Goal: Transaction & Acquisition: Purchase product/service

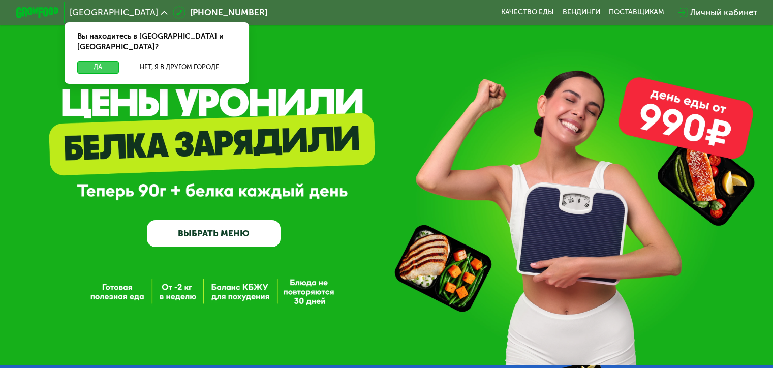
click at [80, 61] on button "Да" at bounding box center [97, 67] width 41 height 13
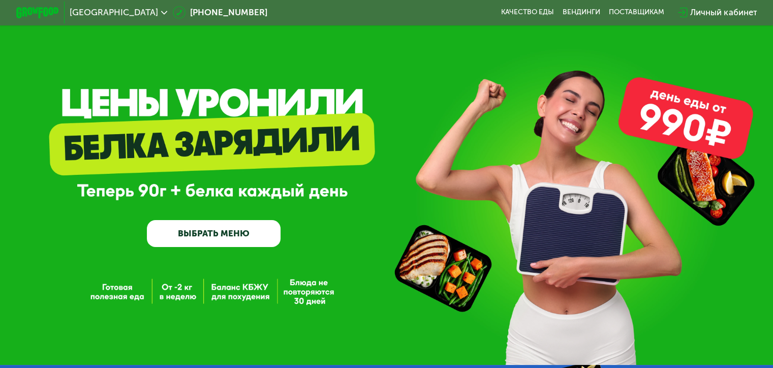
click at [273, 236] on link "ВЫБРАТЬ МЕНЮ" at bounding box center [214, 233] width 134 height 27
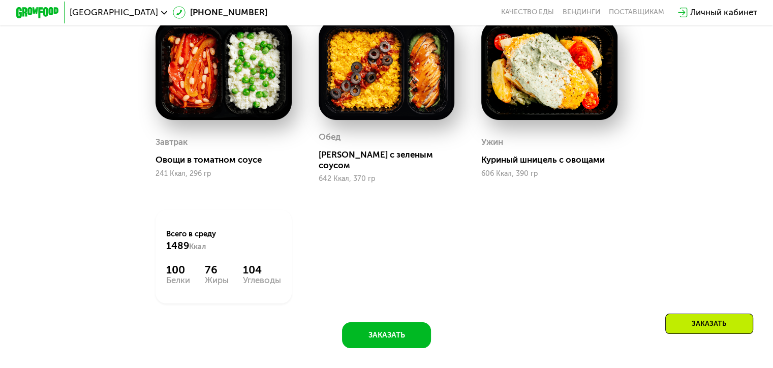
scroll to position [576, 0]
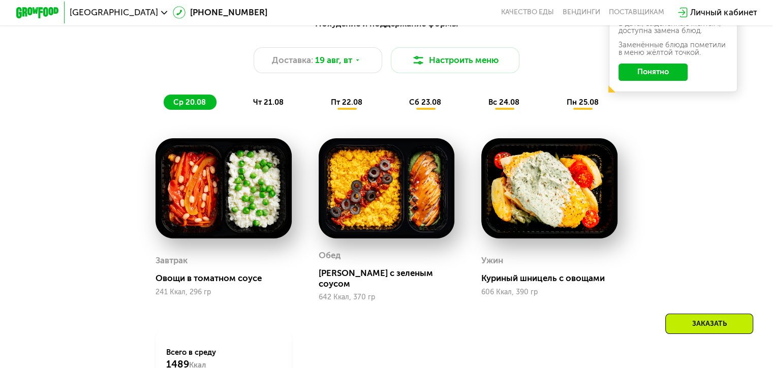
click at [266, 107] on span "чт 21.08" at bounding box center [268, 102] width 30 height 9
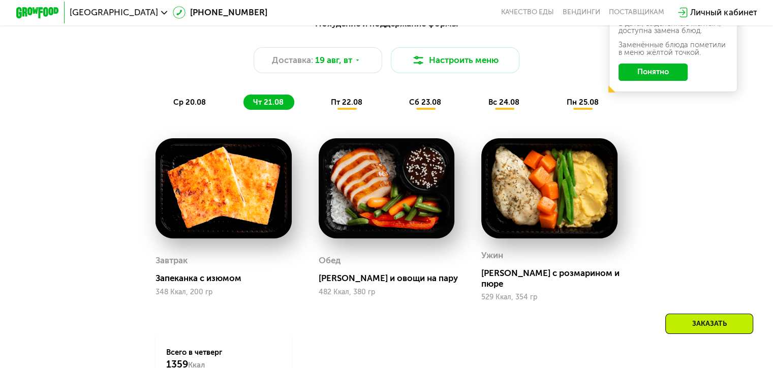
click at [339, 107] on span "пт 22.08" at bounding box center [347, 102] width 32 height 9
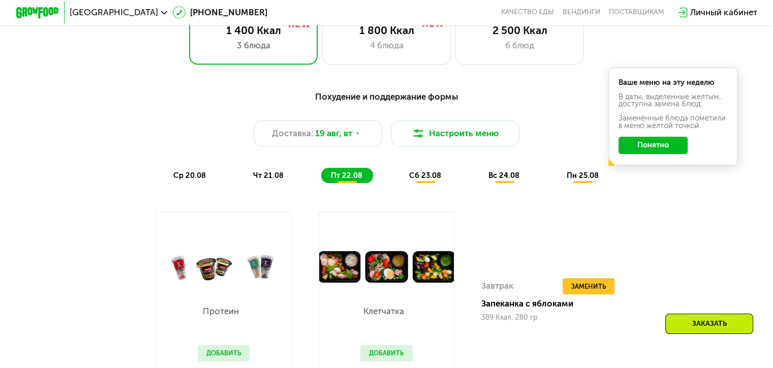
scroll to position [457, 0]
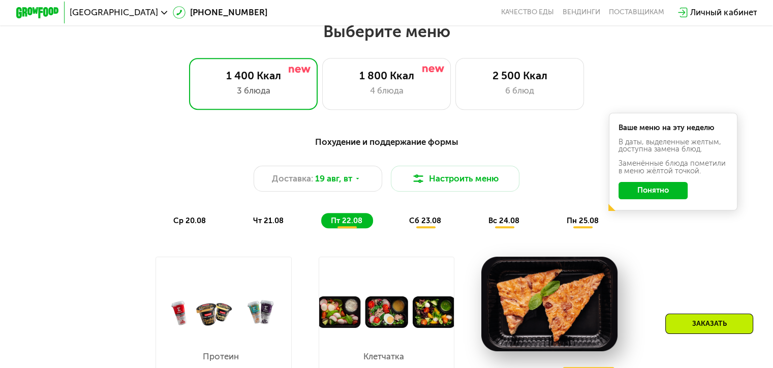
click at [414, 223] on span "сб 23.08" at bounding box center [425, 220] width 32 height 9
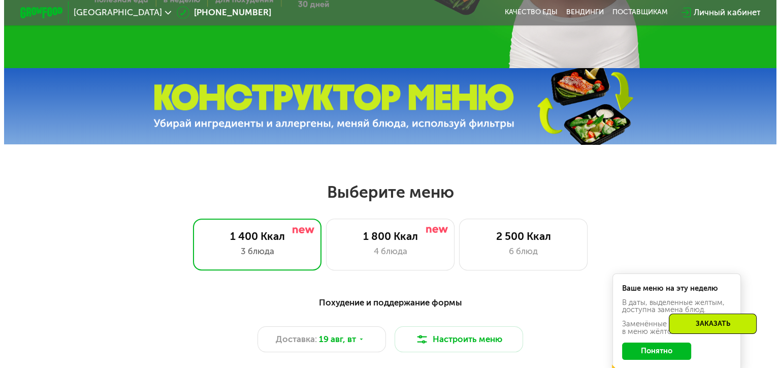
scroll to position [338, 0]
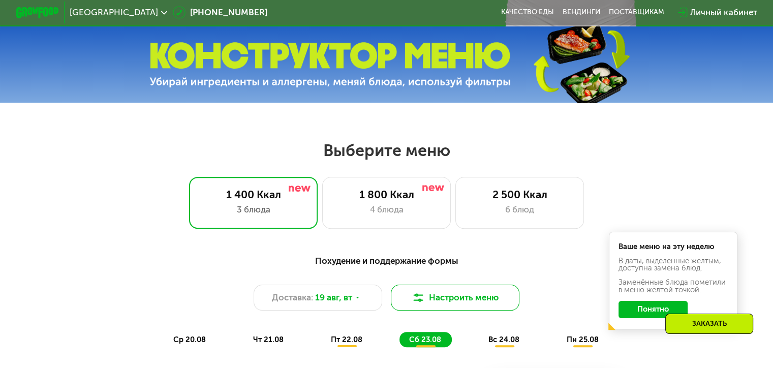
click at [493, 301] on button "Настроить меню" at bounding box center [455, 298] width 129 height 26
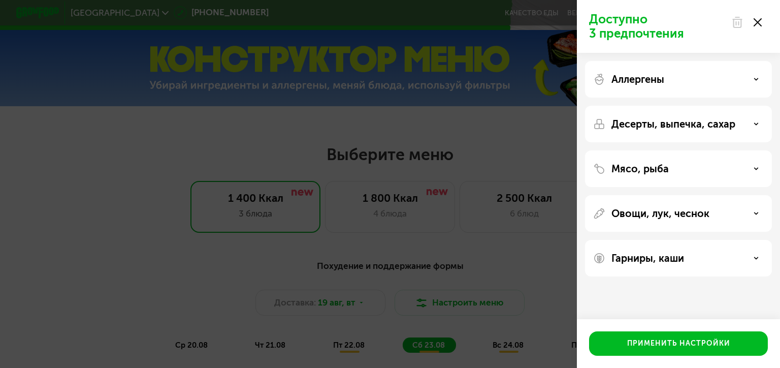
click at [693, 76] on div "Аллергены" at bounding box center [678, 79] width 171 height 12
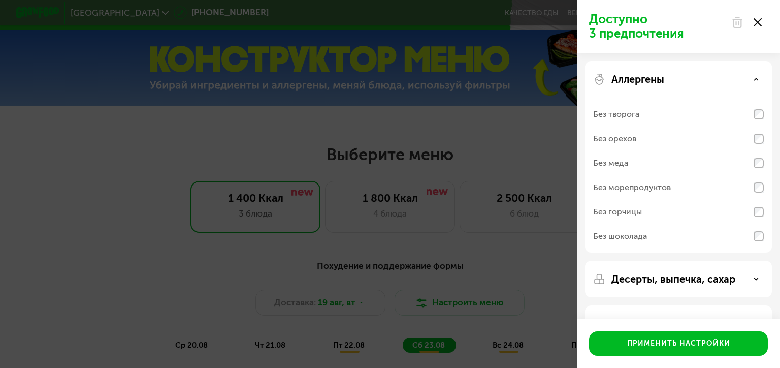
click at [732, 75] on div "Аллергены" at bounding box center [678, 79] width 171 height 12
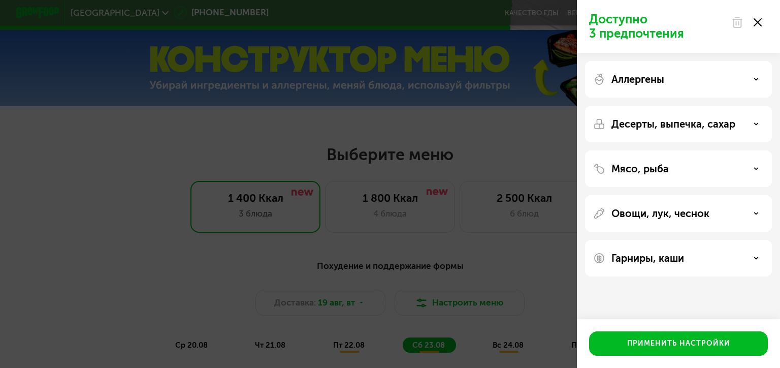
click at [706, 124] on p "Десерты, выпечка, сахар" at bounding box center [674, 124] width 124 height 12
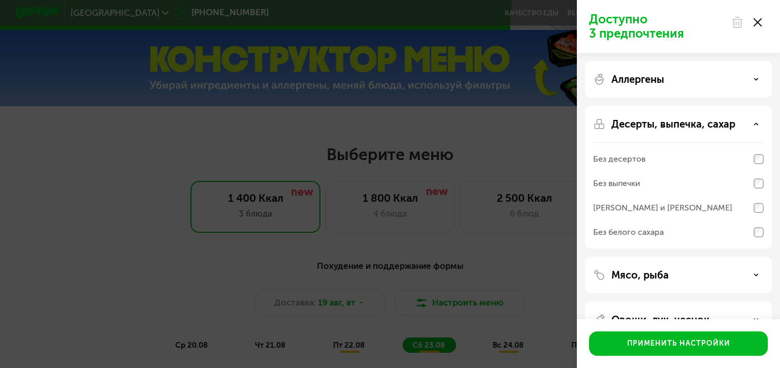
click at [706, 124] on p "Десерты, выпечка, сахар" at bounding box center [674, 124] width 124 height 12
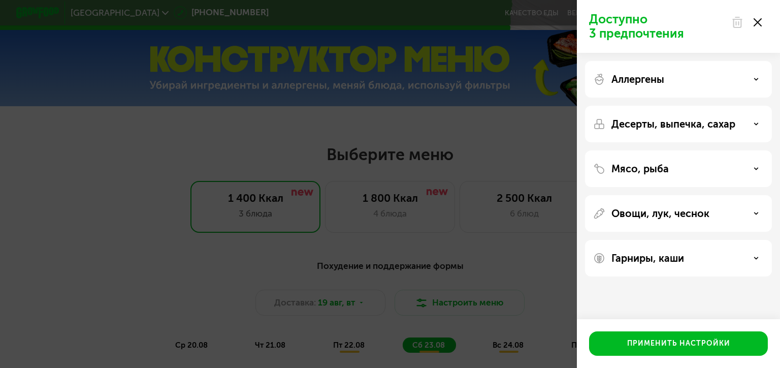
click at [682, 212] on p "Овощи, лук, чеснок" at bounding box center [661, 213] width 98 height 12
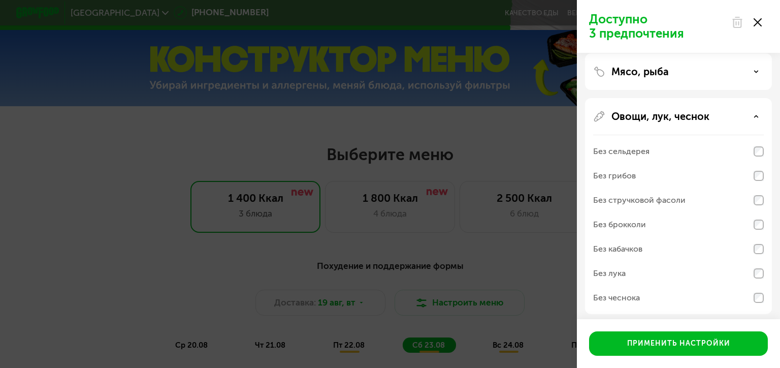
scroll to position [118, 0]
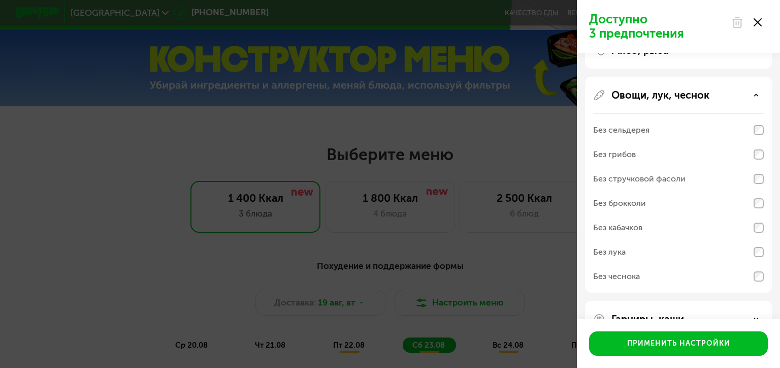
click at [681, 100] on p "Овощи, лук, чеснок" at bounding box center [661, 95] width 98 height 12
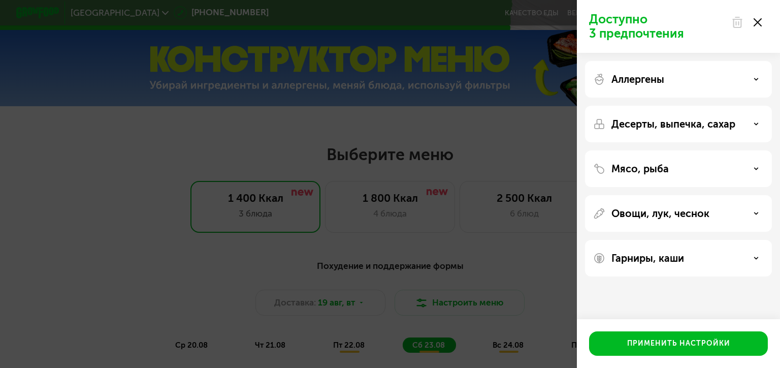
scroll to position [0, 0]
click at [649, 212] on p "Овощи, лук, чеснок" at bounding box center [661, 213] width 98 height 12
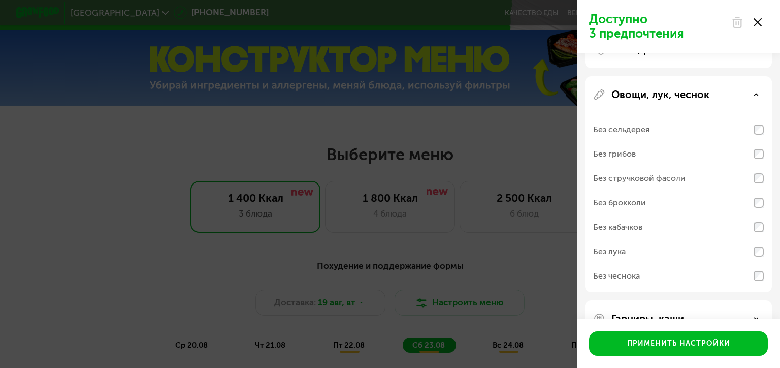
scroll to position [146, 0]
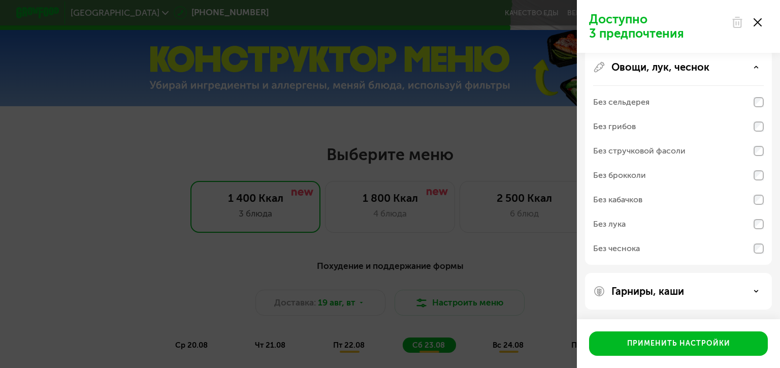
click at [663, 65] on p "Овощи, лук, чеснок" at bounding box center [661, 67] width 98 height 12
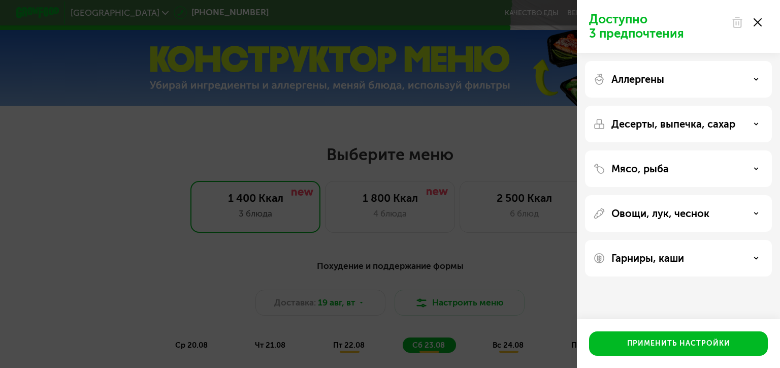
scroll to position [0, 0]
click at [638, 258] on p "Гарниры, каши" at bounding box center [648, 258] width 73 height 12
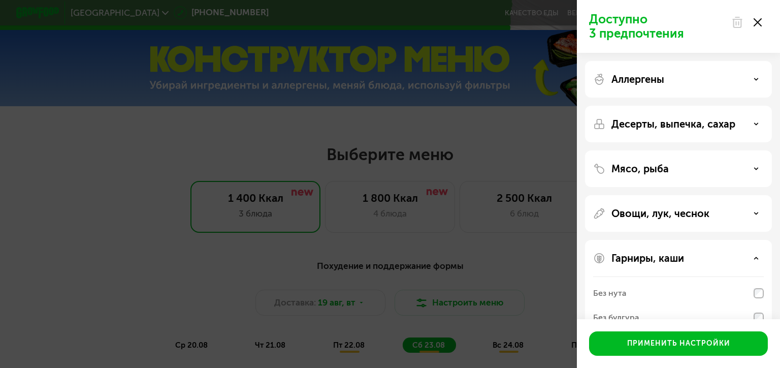
scroll to position [98, 0]
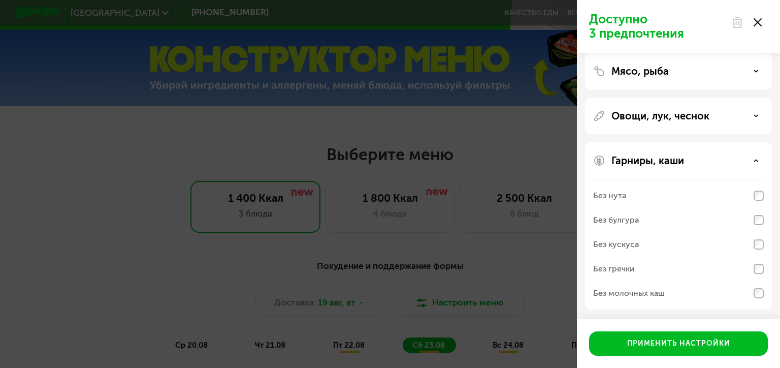
click at [655, 162] on p "Гарниры, каши" at bounding box center [648, 160] width 73 height 12
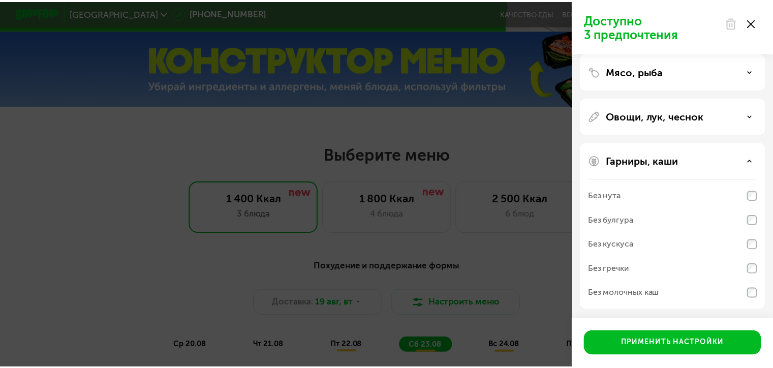
scroll to position [0, 0]
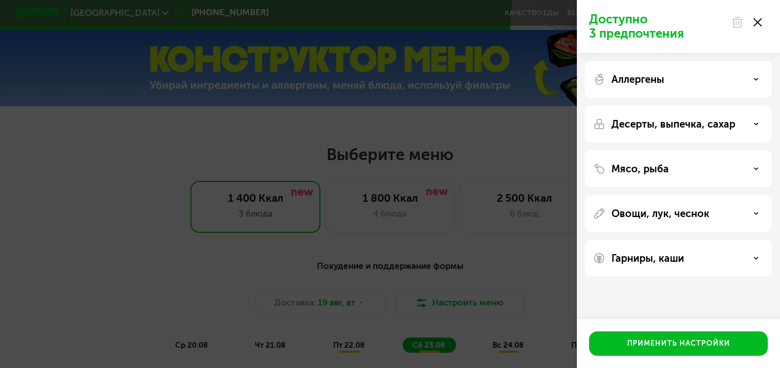
click at [676, 77] on div "Аллергены" at bounding box center [678, 79] width 171 height 12
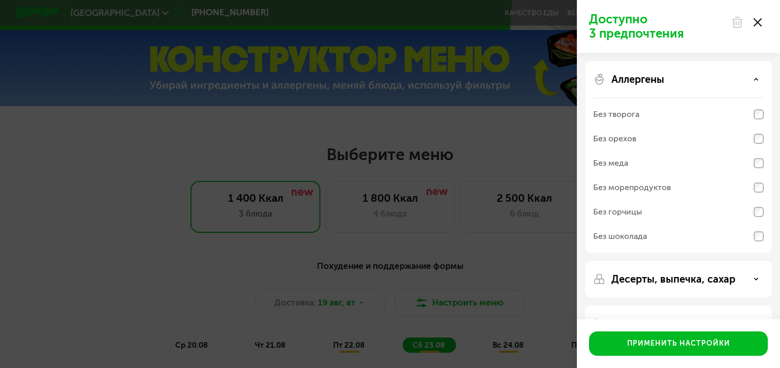
click at [676, 77] on div "Аллергены" at bounding box center [678, 79] width 171 height 12
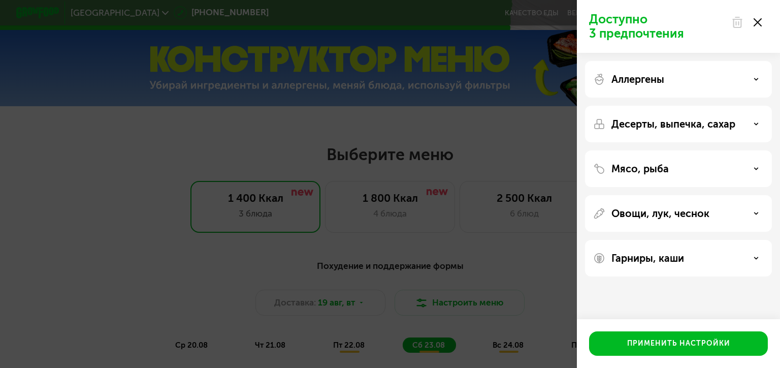
click at [661, 150] on div "Десерты, выпечка, сахар" at bounding box center [678, 168] width 187 height 37
click at [657, 118] on p "Десерты, выпечка, сахар" at bounding box center [674, 124] width 124 height 12
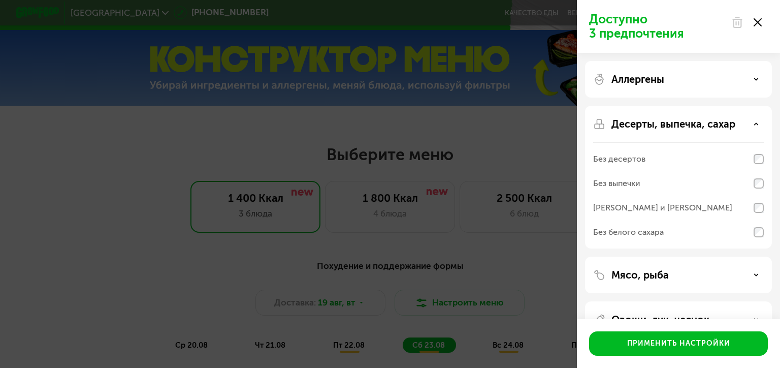
click at [657, 118] on p "Десерты, выпечка, сахар" at bounding box center [674, 124] width 124 height 12
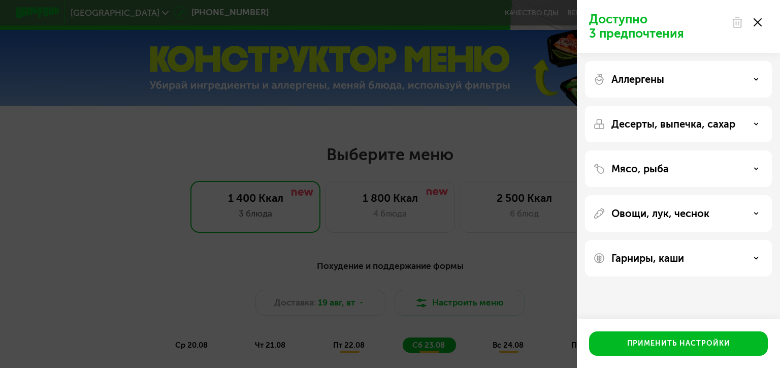
click at [646, 169] on p "Мясо, рыба" at bounding box center [640, 169] width 57 height 12
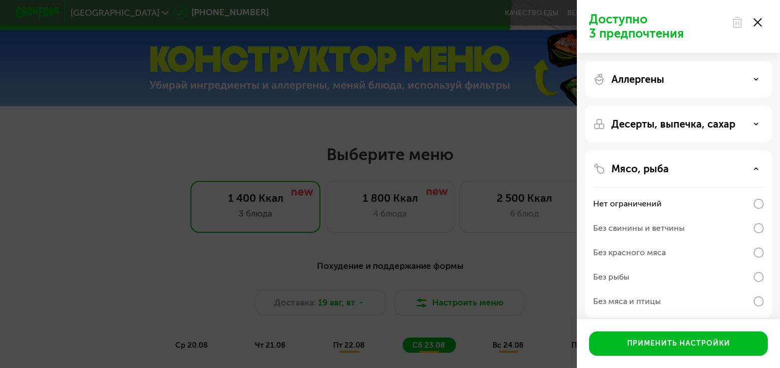
click at [646, 169] on p "Мясо, рыба" at bounding box center [640, 169] width 57 height 12
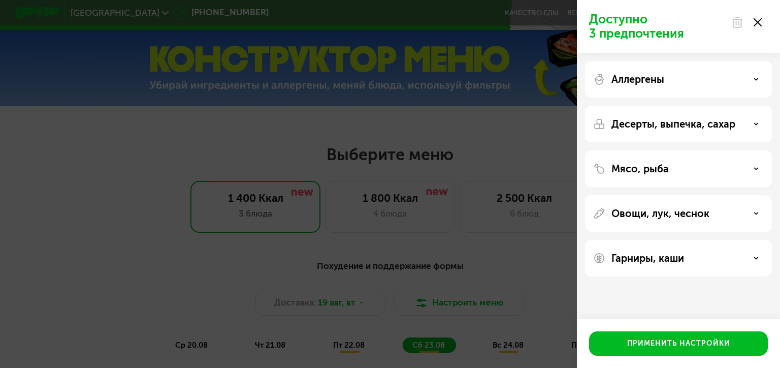
click at [543, 290] on div "Доступно 3 предпочтения Аллергены Десерты, выпечка, сахар Мясо, рыба Овощи, лук…" at bounding box center [390, 184] width 780 height 368
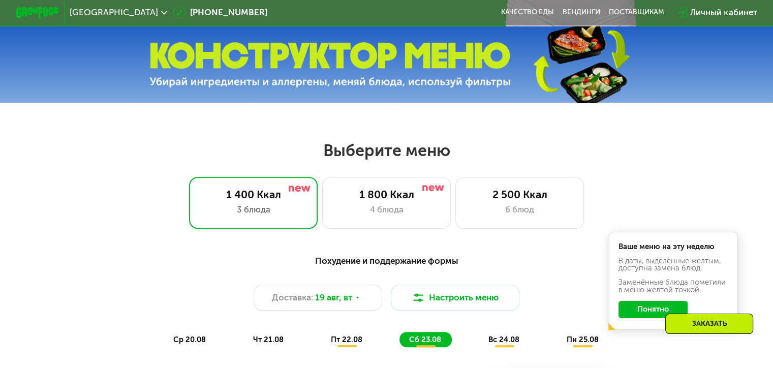
click at [640, 315] on button "Понятно" at bounding box center [652, 309] width 69 height 17
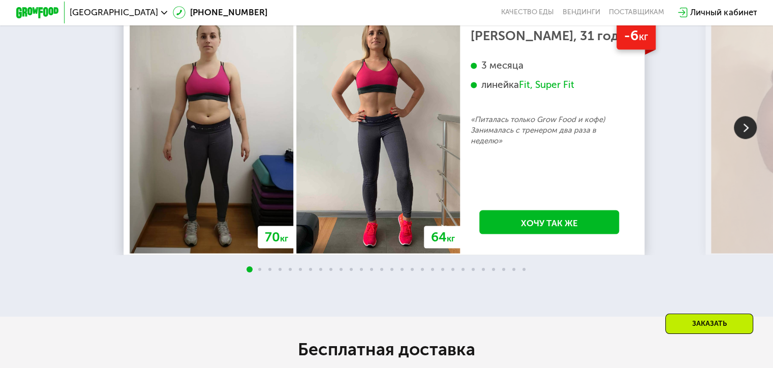
scroll to position [1880, 0]
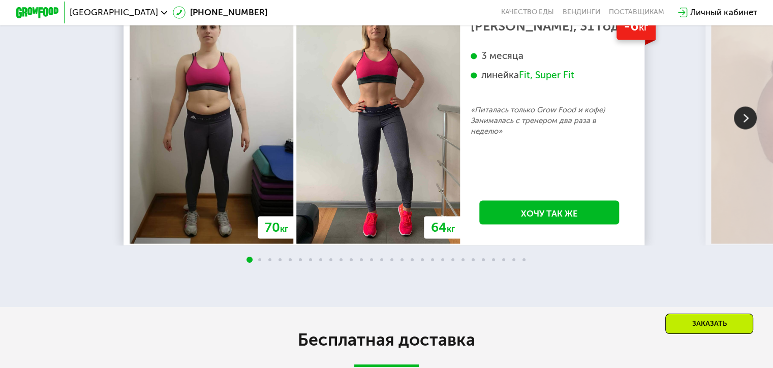
click at [742, 129] on img at bounding box center [745, 117] width 23 height 23
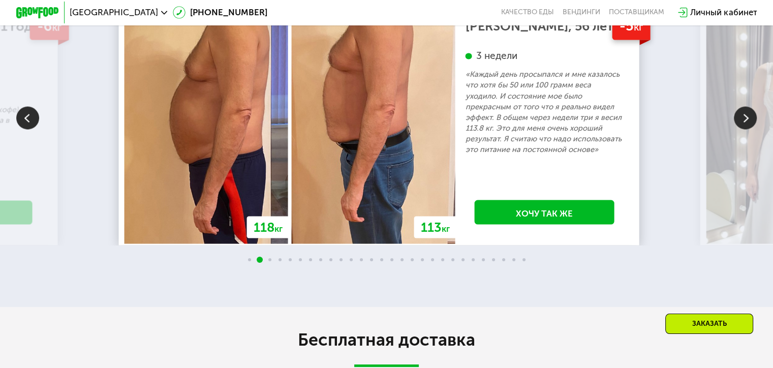
click at [742, 129] on img at bounding box center [745, 117] width 23 height 23
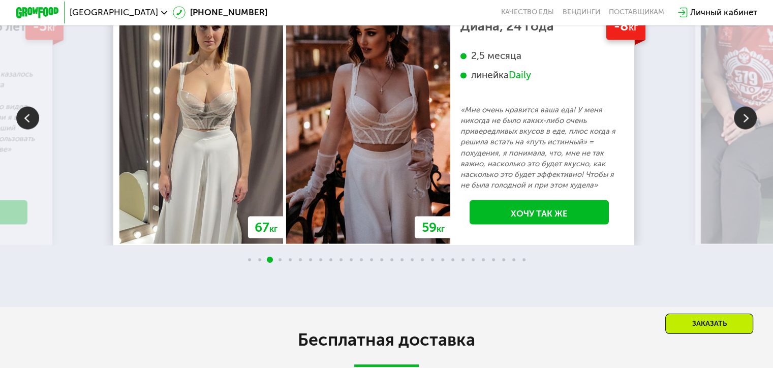
click at [742, 129] on img at bounding box center [745, 117] width 23 height 23
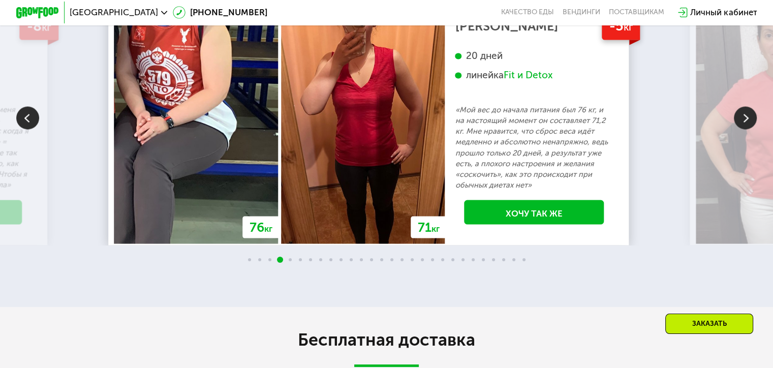
click at [742, 129] on img at bounding box center [745, 117] width 23 height 23
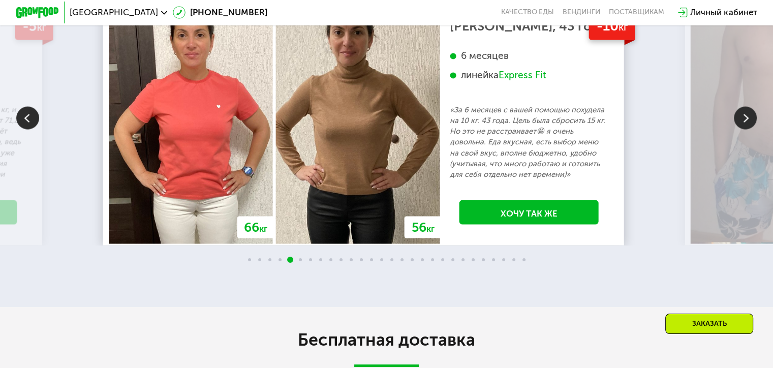
click at [742, 129] on img at bounding box center [745, 117] width 23 height 23
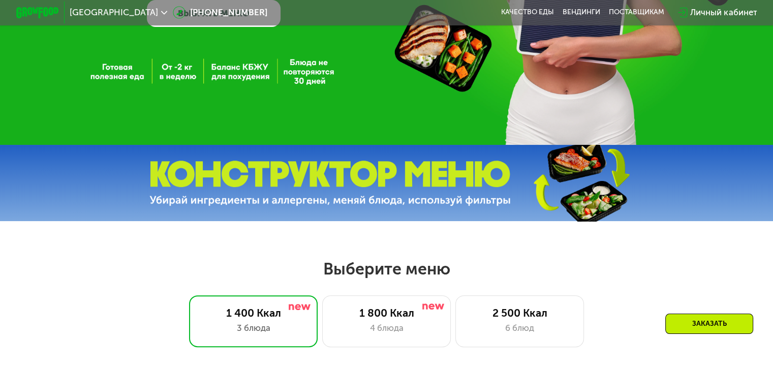
scroll to position [0, 0]
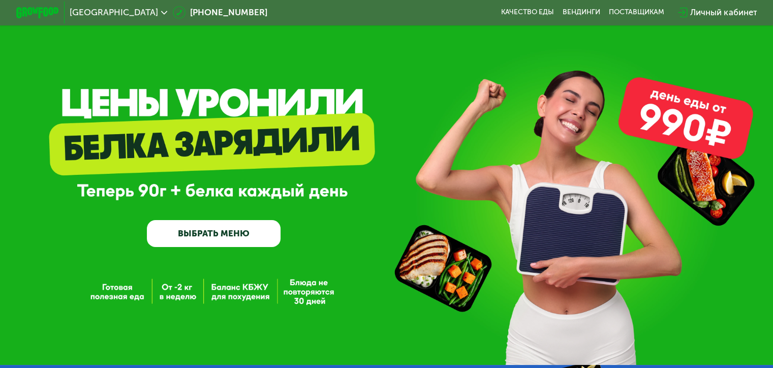
click at [20, 13] on img at bounding box center [37, 12] width 43 height 11
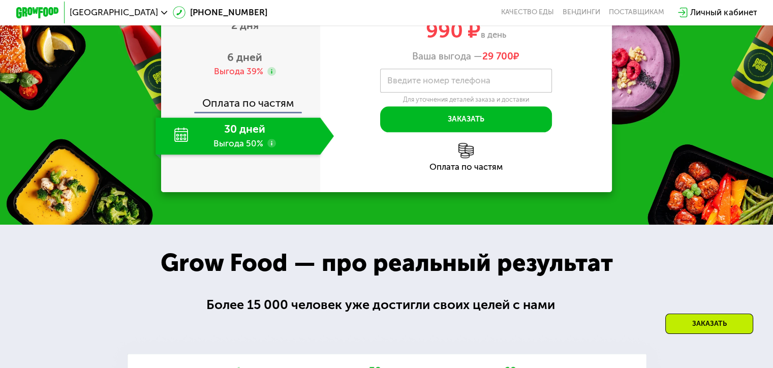
scroll to position [1067, 0]
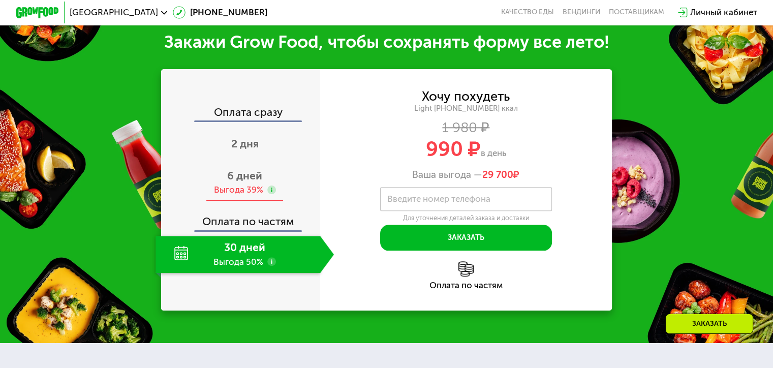
click at [248, 182] on span "6 дней" at bounding box center [244, 175] width 35 height 13
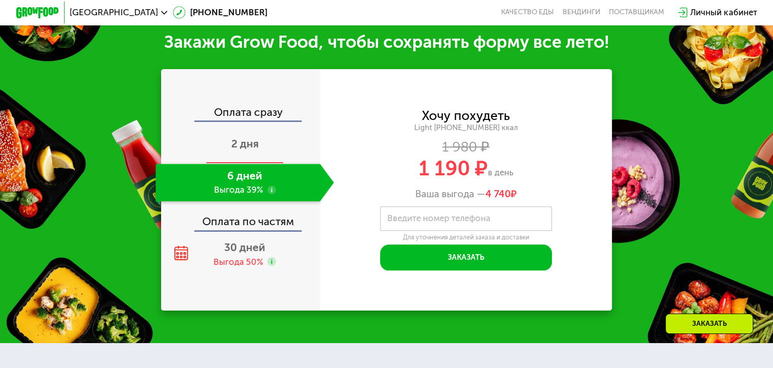
click at [245, 164] on div "2 дня" at bounding box center [244, 145] width 178 height 38
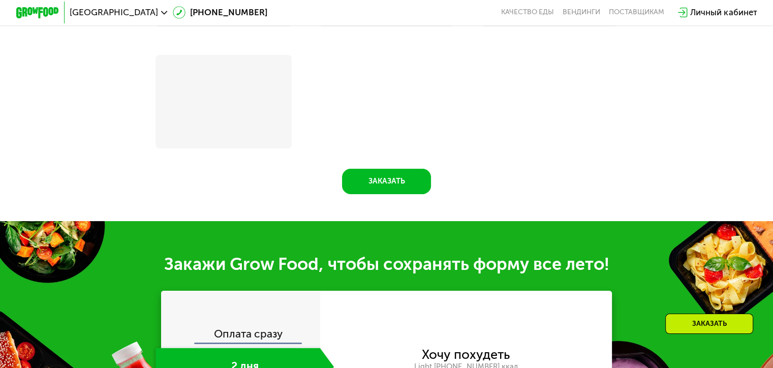
scroll to position [1232, 0]
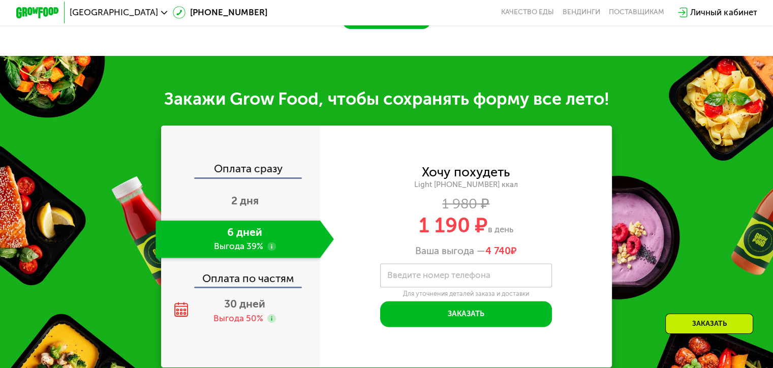
click at [235, 287] on div "Оплата по частям" at bounding box center [241, 274] width 158 height 25
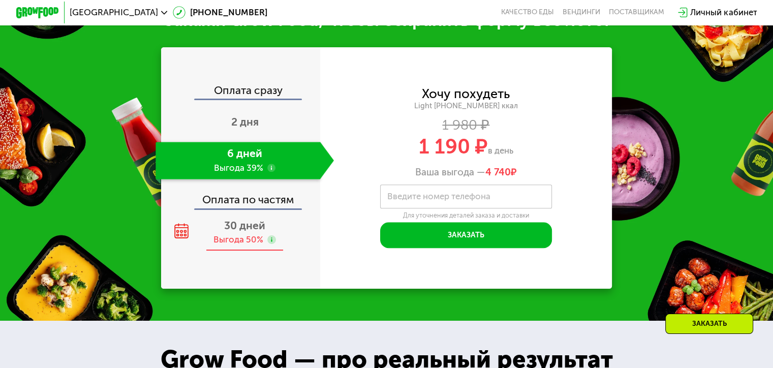
click at [239, 232] on span "30 дней" at bounding box center [244, 225] width 41 height 13
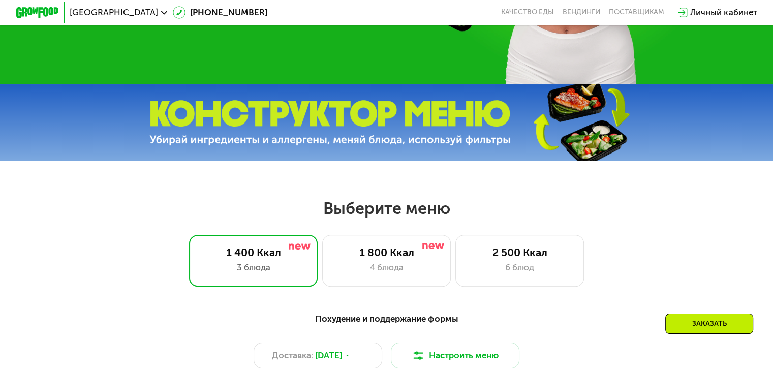
scroll to position [237, 0]
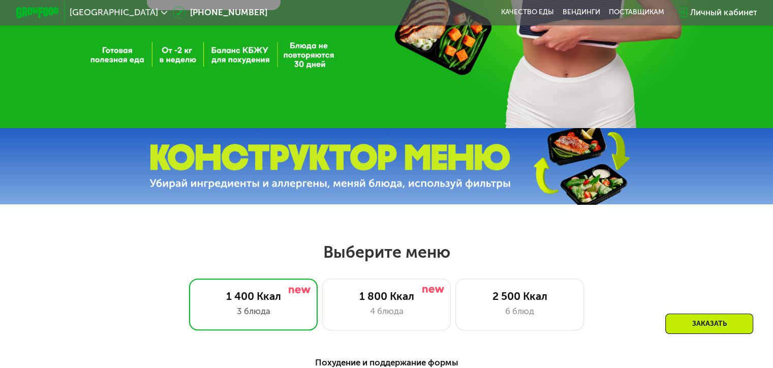
click at [317, 172] on img at bounding box center [329, 166] width 361 height 45
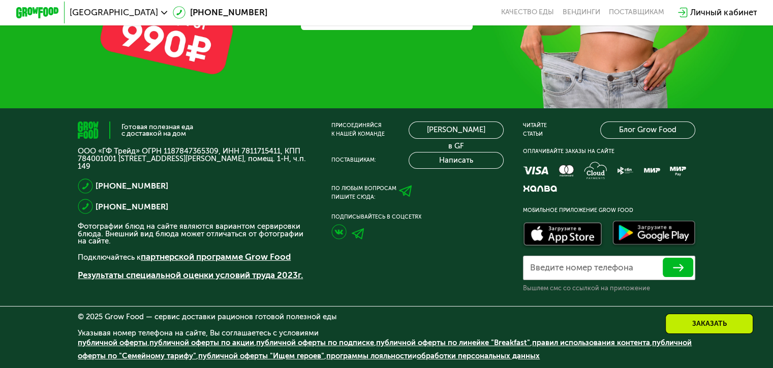
scroll to position [3261, 0]
click at [661, 129] on link "Блог Grow Food" at bounding box center [647, 129] width 95 height 17
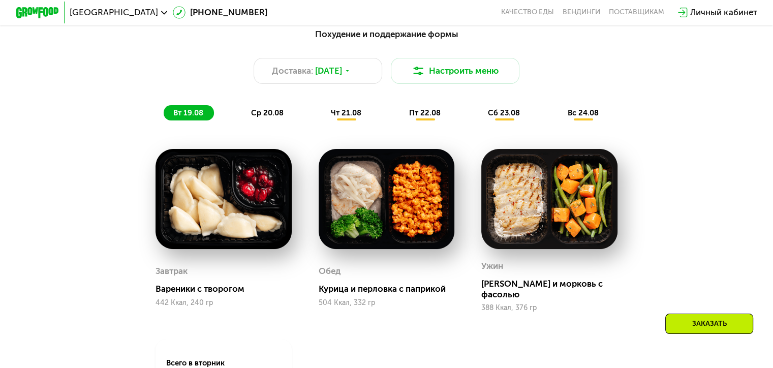
scroll to position [592, 0]
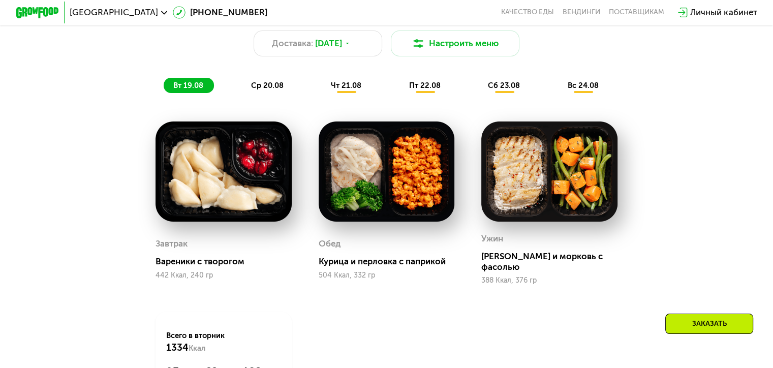
click at [226, 196] on img at bounding box center [223, 171] width 136 height 100
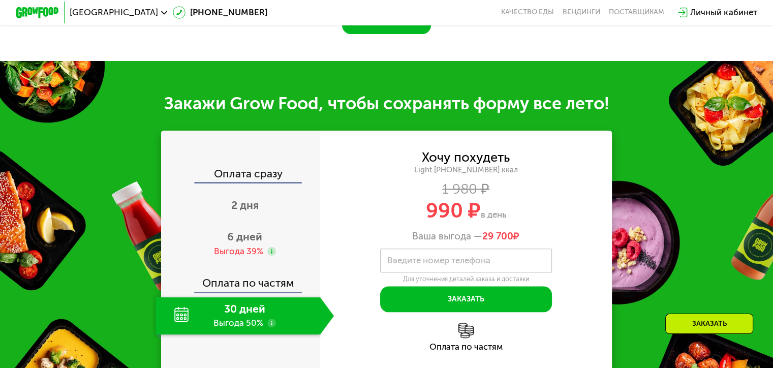
scroll to position [1067, 0]
